Goal: Use online tool/utility

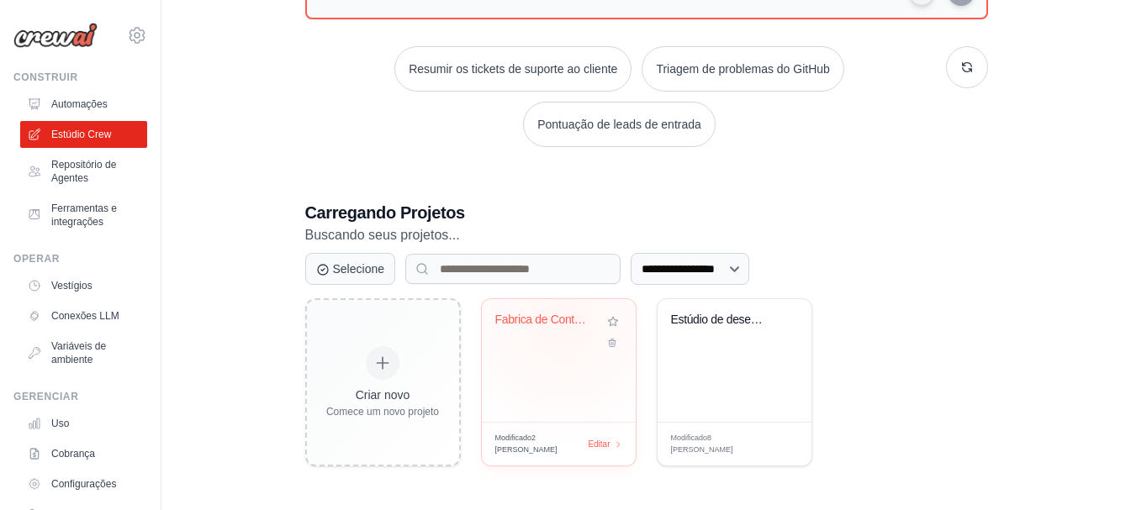
click at [563, 341] on div "Fabrica de Conteudo Viral WhatsApp" at bounding box center [558, 332] width 127 height 39
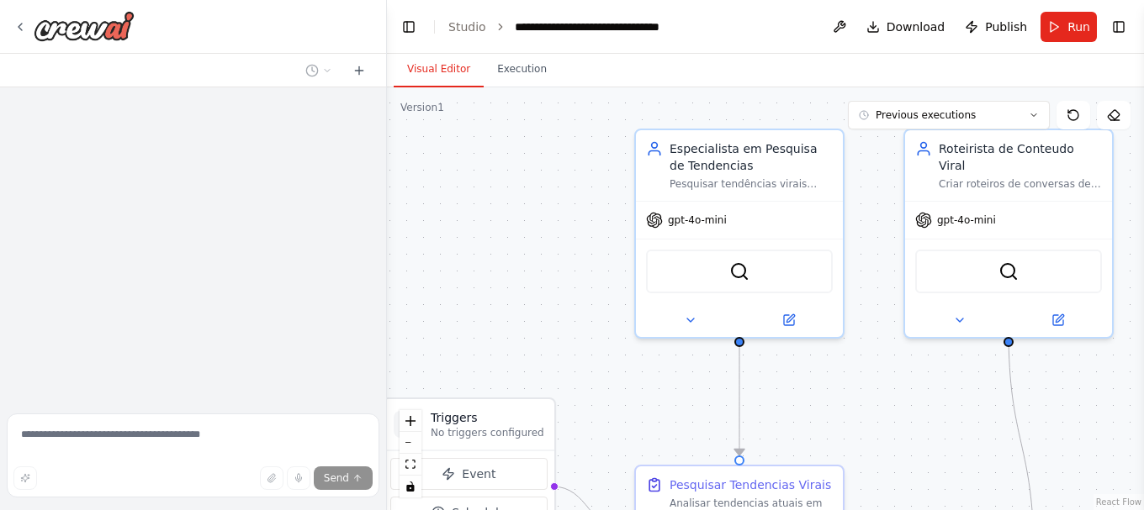
drag, startPoint x: 660, startPoint y: 233, endPoint x: 530, endPoint y: 162, distance: 148.2
click at [530, 162] on div ".deletable-edge-delete-btn { width: 20px; height: 20px; border: 0px solid #ffff…" at bounding box center [765, 298] width 757 height 423
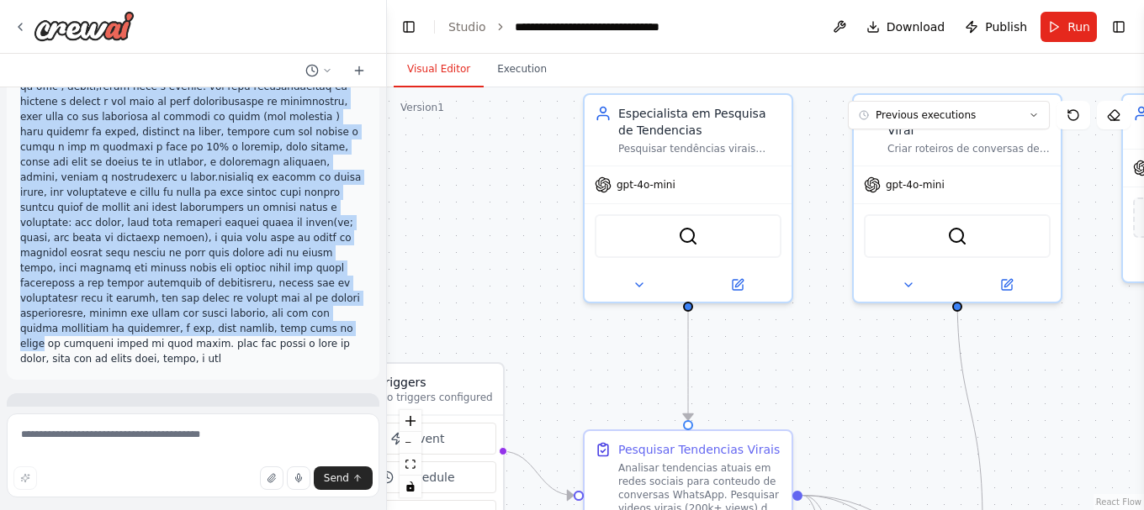
scroll to position [1177, 0]
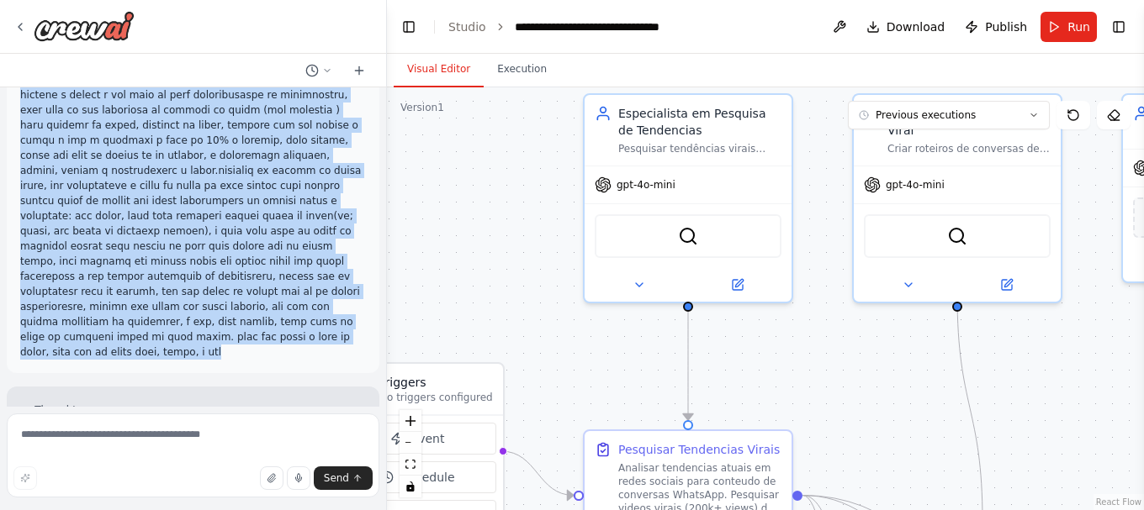
drag, startPoint x: 19, startPoint y: 121, endPoint x: 306, endPoint y: 249, distance: 313.9
copy p "quero que você haja como um diretor e coordenador que lidera uma equipe de cria…"
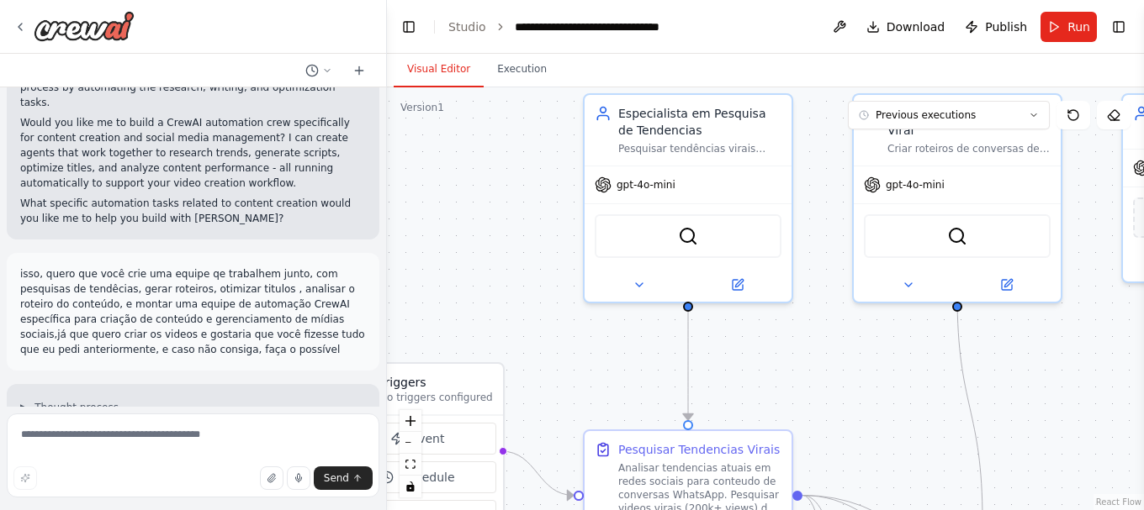
scroll to position [1753, 0]
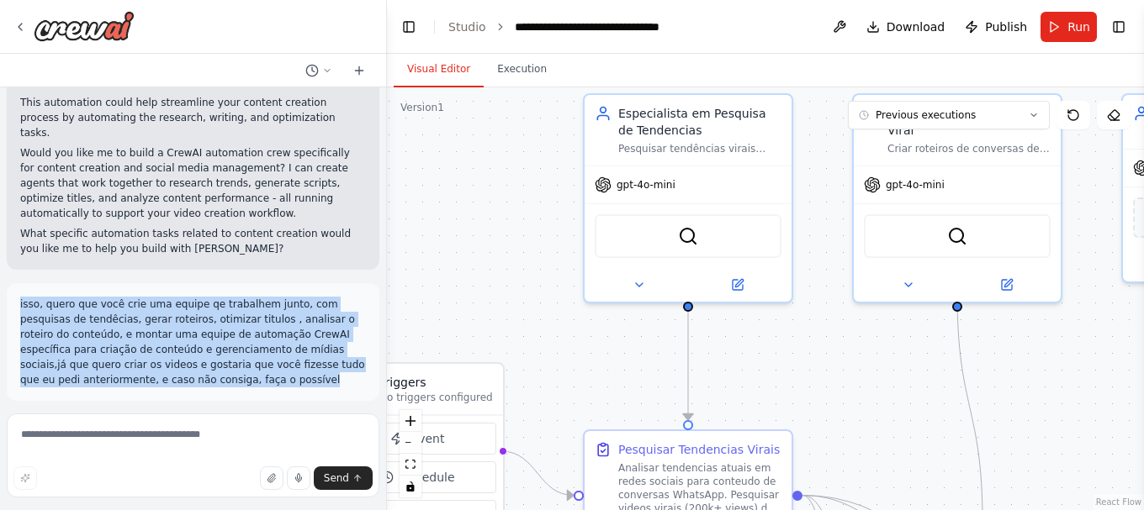
drag, startPoint x: 15, startPoint y: 156, endPoint x: 215, endPoint y: 246, distance: 219.8
click at [215, 283] on div "isso, quero que você crie uma equipe qe trabalhem junto, com pesquisas de tendê…" at bounding box center [193, 342] width 372 height 118
drag, startPoint x: 206, startPoint y: 168, endPoint x: 198, endPoint y: 177, distance: 11.3
click at [177, 297] on p "isso, quero que você crie uma equipe qe trabalhem junto, com pesquisas de tendê…" at bounding box center [193, 342] width 346 height 91
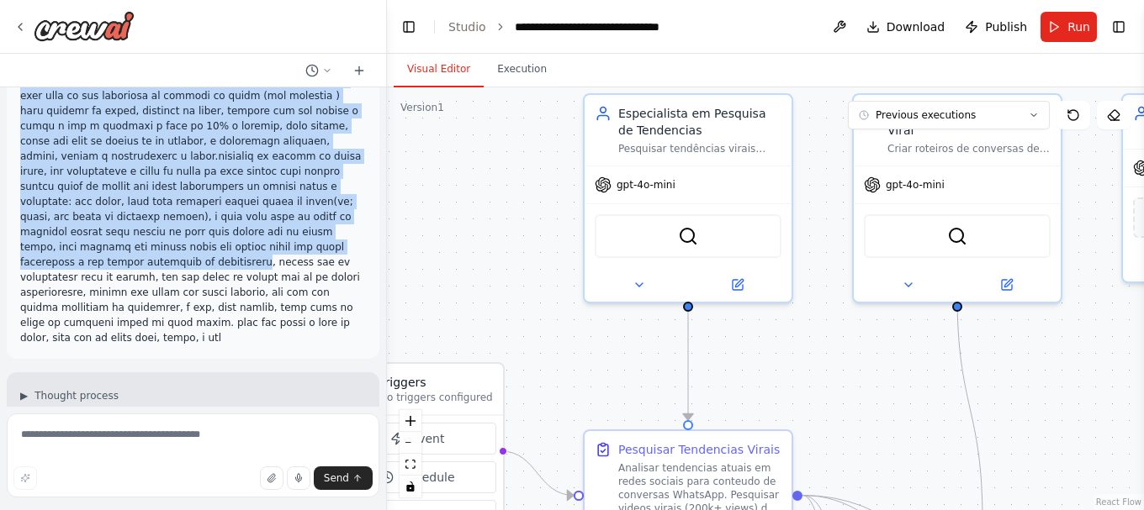
scroll to position [1177, 0]
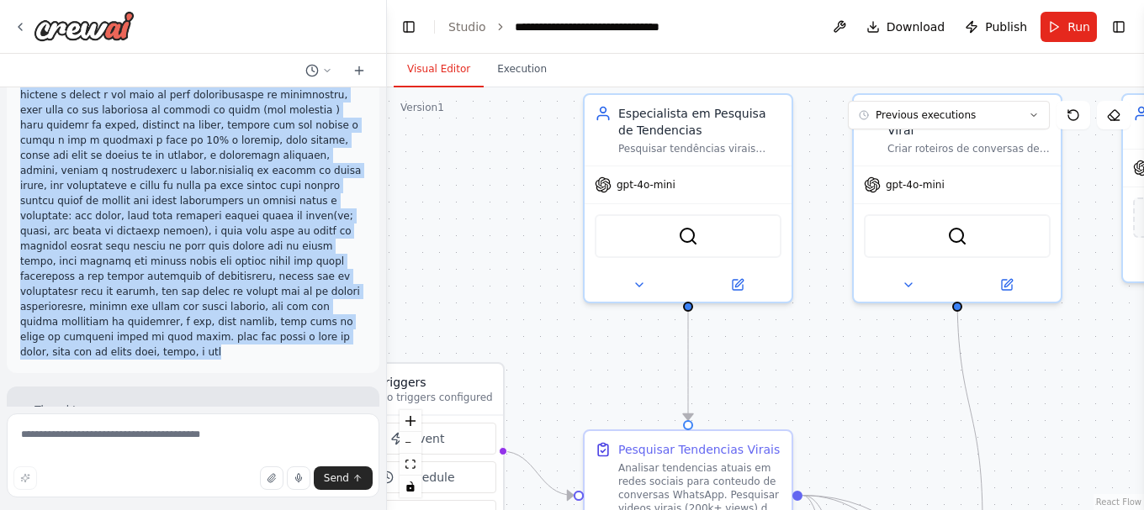
drag, startPoint x: 21, startPoint y: 122, endPoint x: 222, endPoint y: 167, distance: 206.0
copy p "quero que você haja como um diretor e coordenador que lidera uma equipe de cria…"
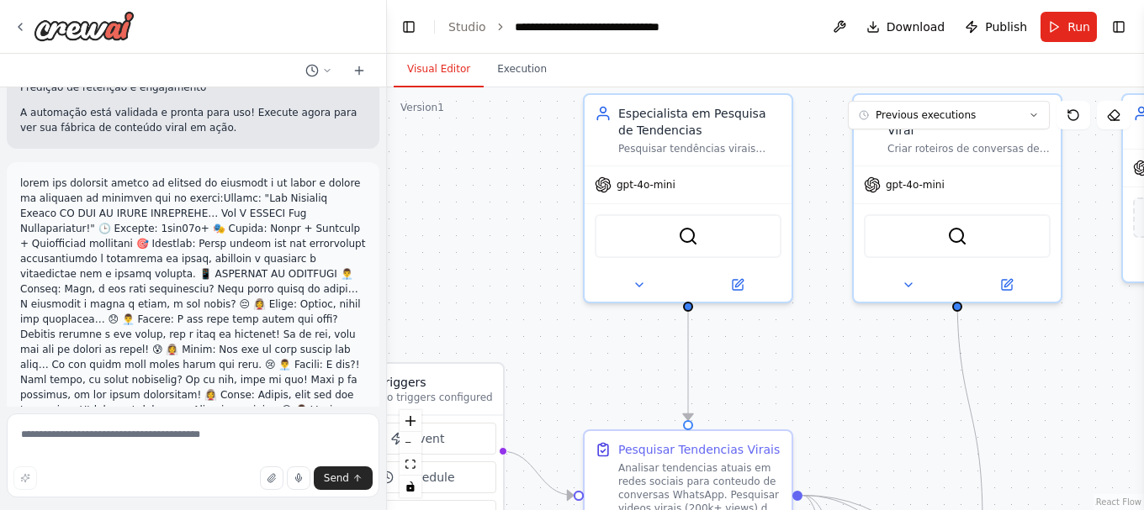
scroll to position [5357, 0]
